Goal: Information Seeking & Learning: Learn about a topic

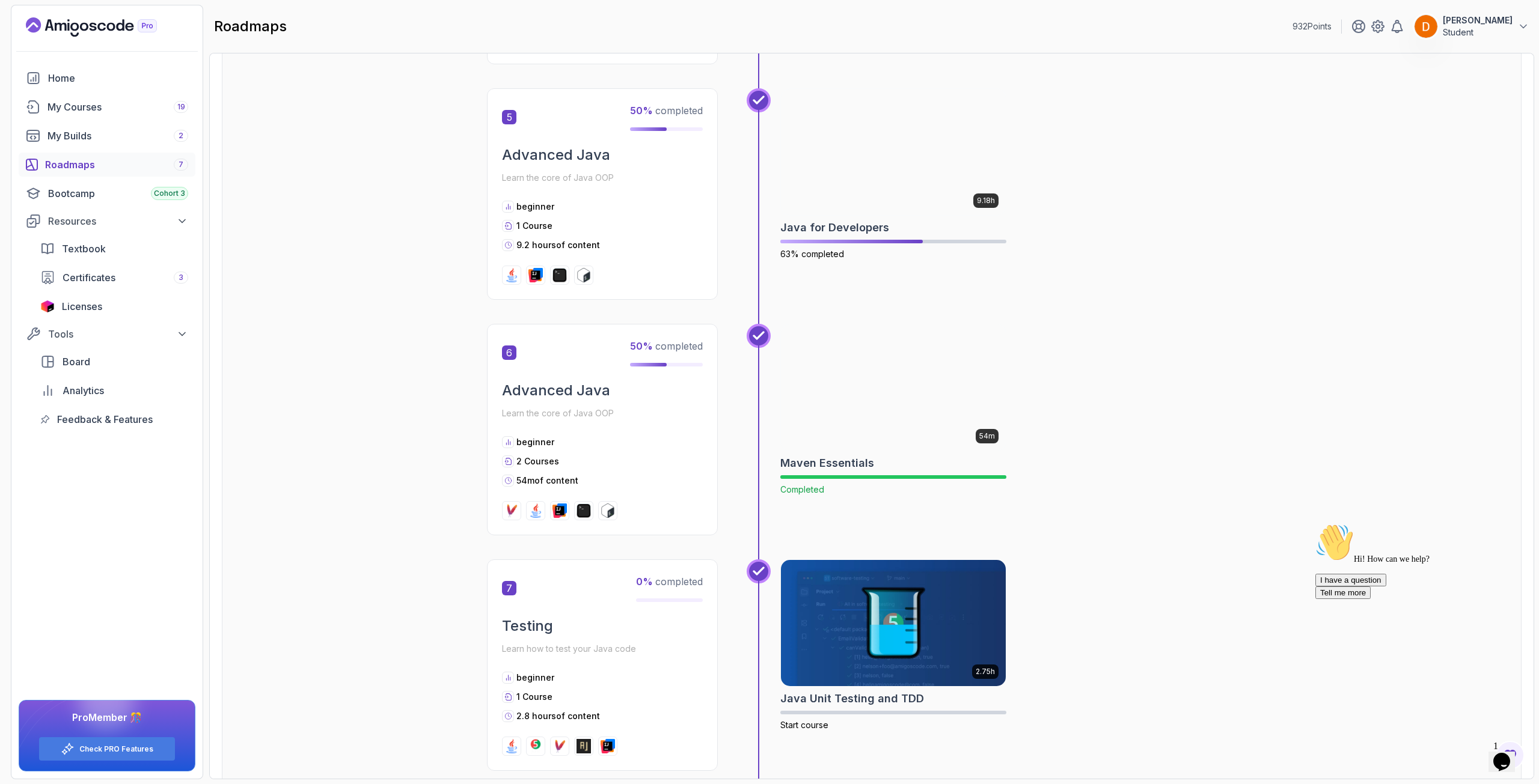
scroll to position [1623, 0]
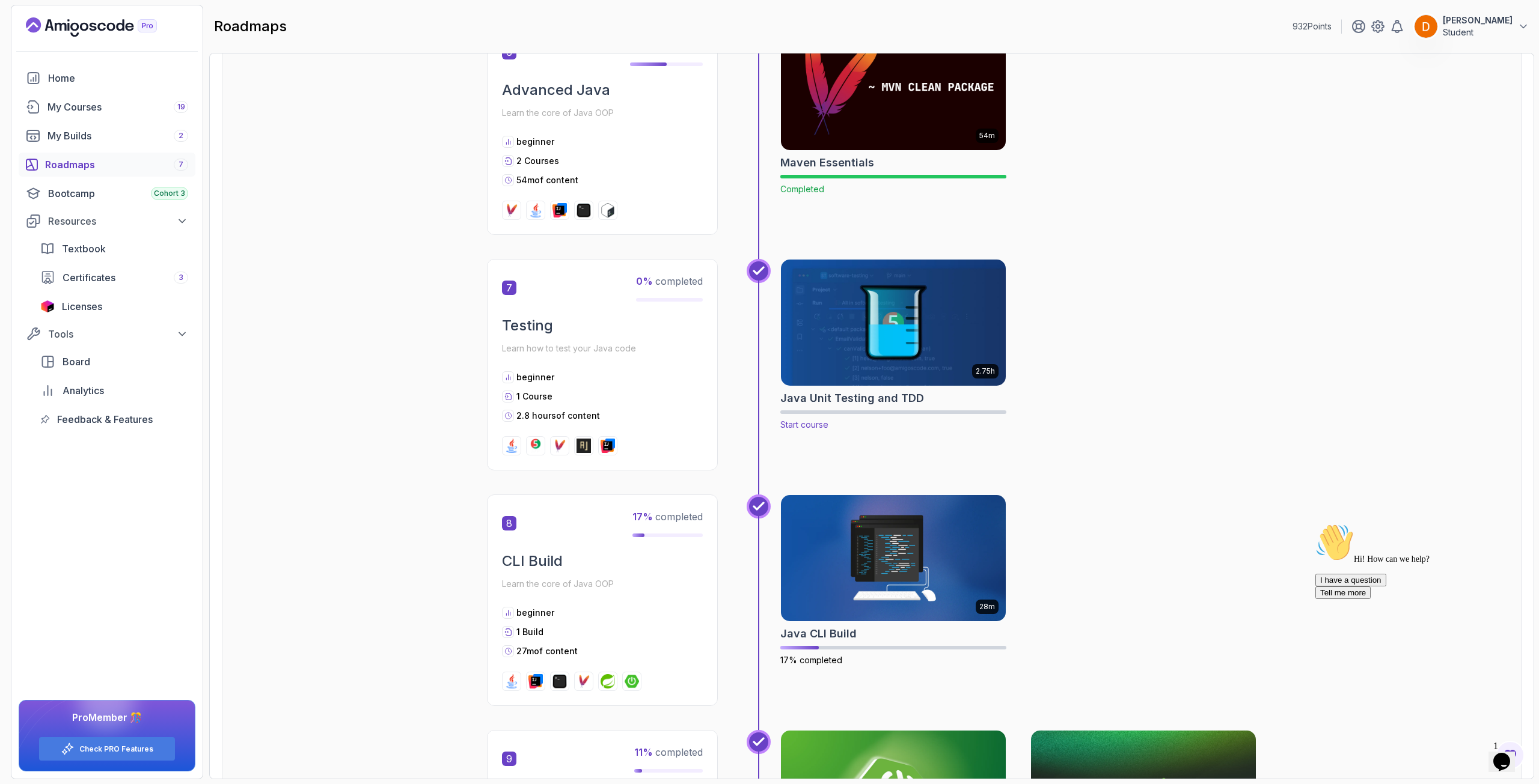
click at [940, 328] on img at bounding box center [893, 323] width 236 height 132
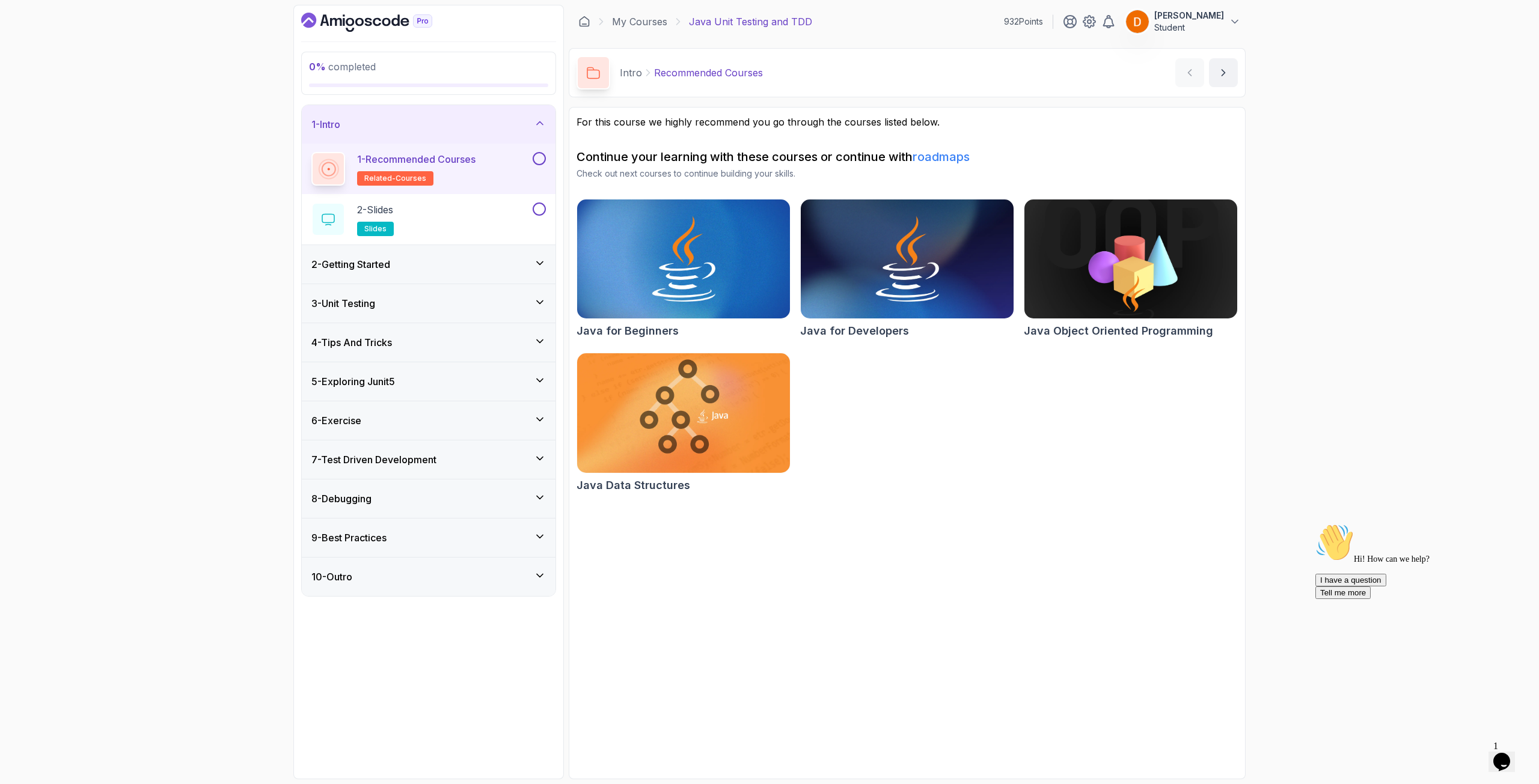
click at [388, 261] on h3 "2 - Getting Started" at bounding box center [351, 264] width 79 height 15
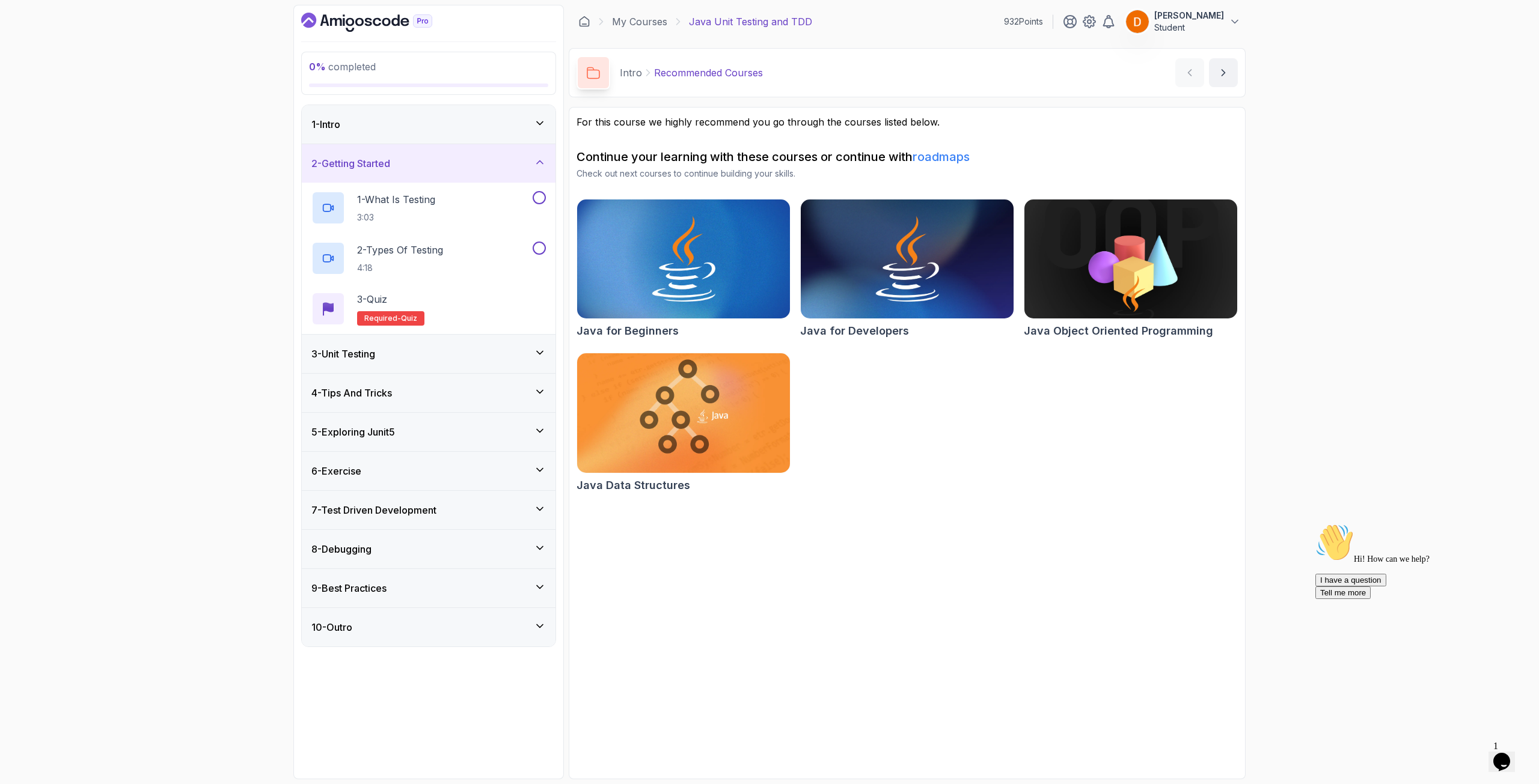
drag, startPoint x: 442, startPoint y: 119, endPoint x: 446, endPoint y: 131, distance: 12.6
click at [442, 119] on div "1 - Intro" at bounding box center [429, 124] width 235 height 15
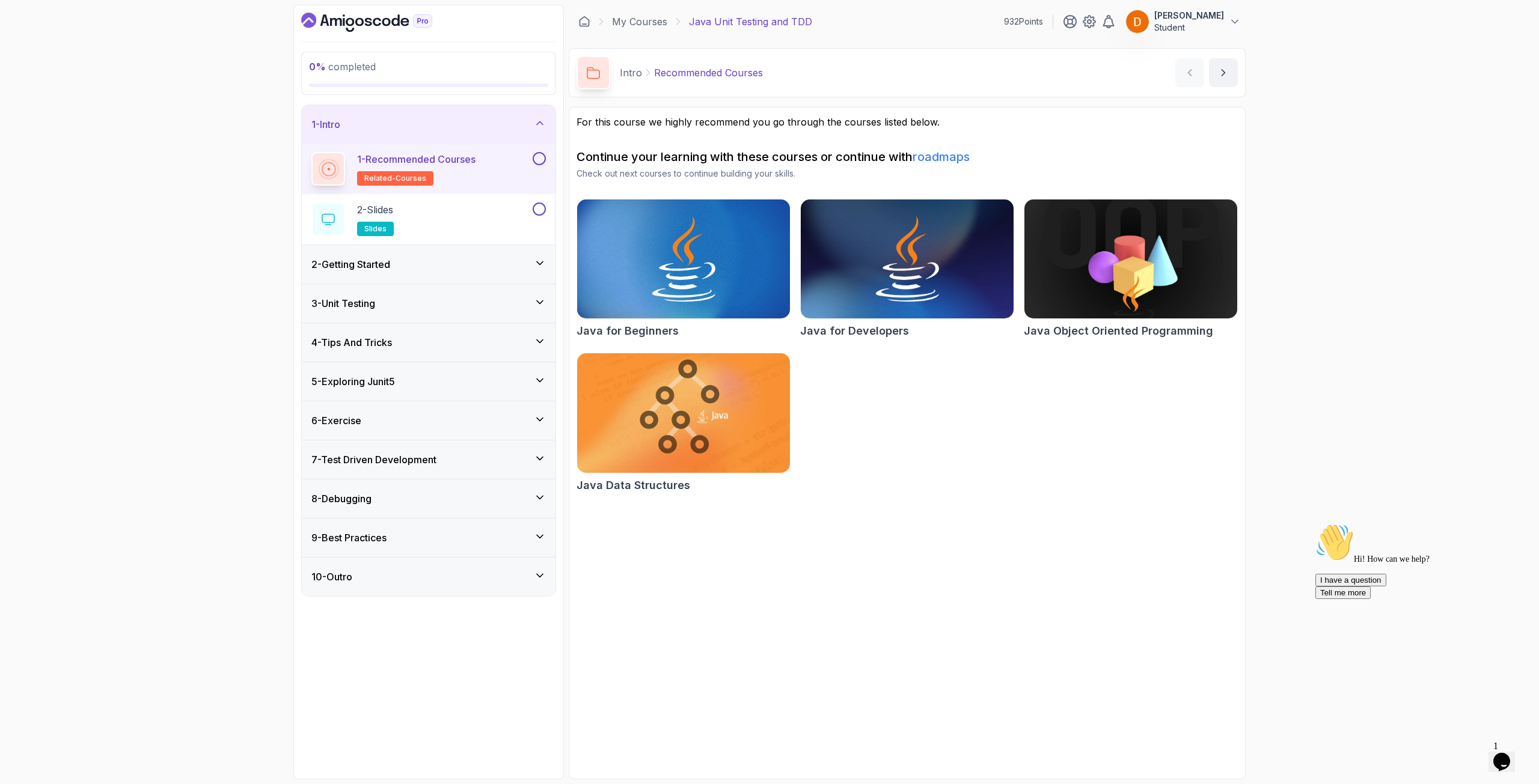
click at [536, 168] on button "1 - Recommended Courses related-courses" at bounding box center [429, 168] width 235 height 33
click at [538, 155] on button at bounding box center [539, 158] width 13 height 13
click at [452, 210] on div "2 - Slides slides" at bounding box center [421, 219] width 219 height 33
